Goal: Check status

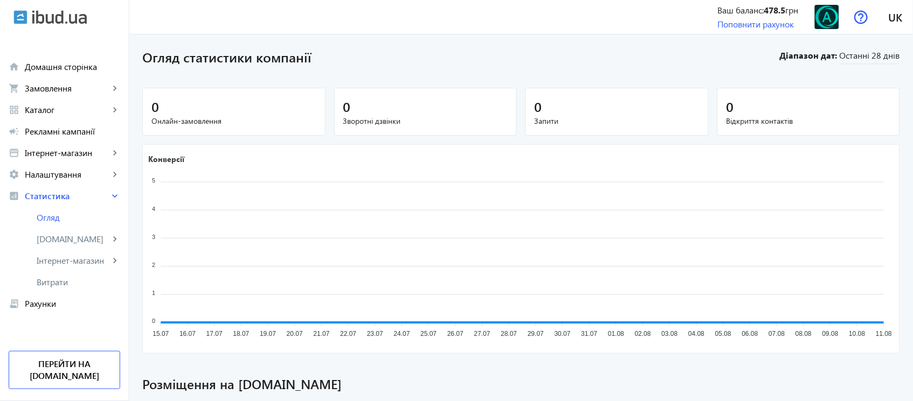
scroll to position [351, 0]
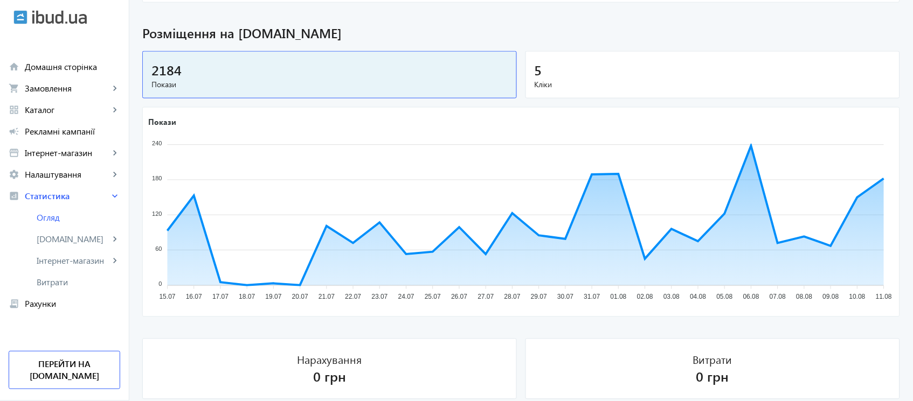
click at [562, 73] on div "5" at bounding box center [713, 69] width 356 height 19
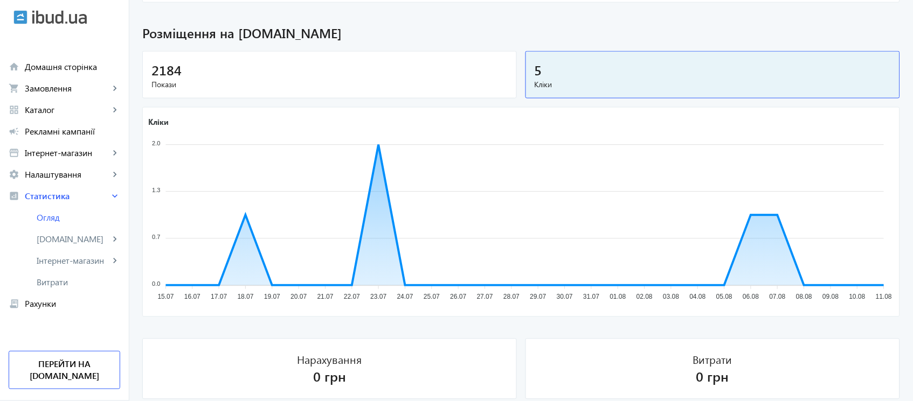
click at [465, 81] on span "Покази" at bounding box center [329, 84] width 356 height 11
